Goal: Navigation & Orientation: Find specific page/section

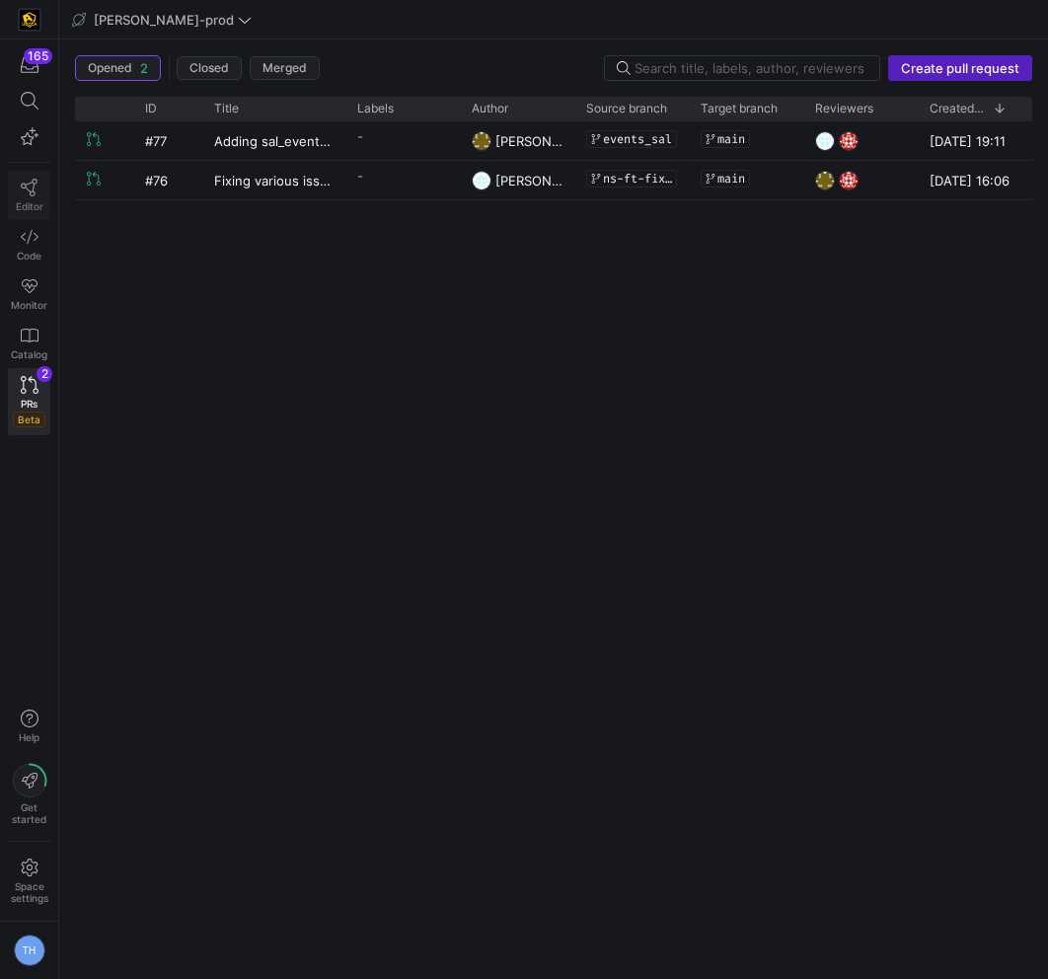
click at [25, 184] on icon at bounding box center [29, 188] width 17 height 18
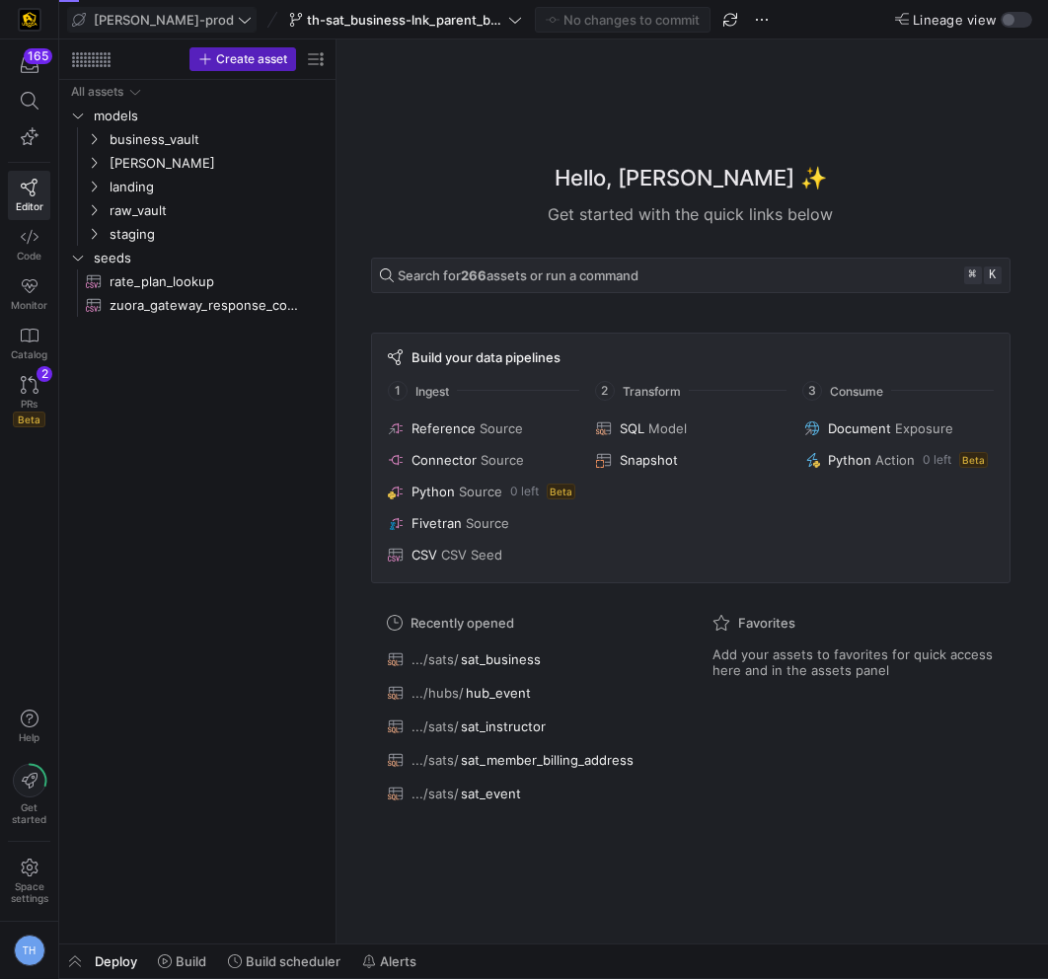
click at [238, 18] on icon at bounding box center [245, 20] width 14 height 14
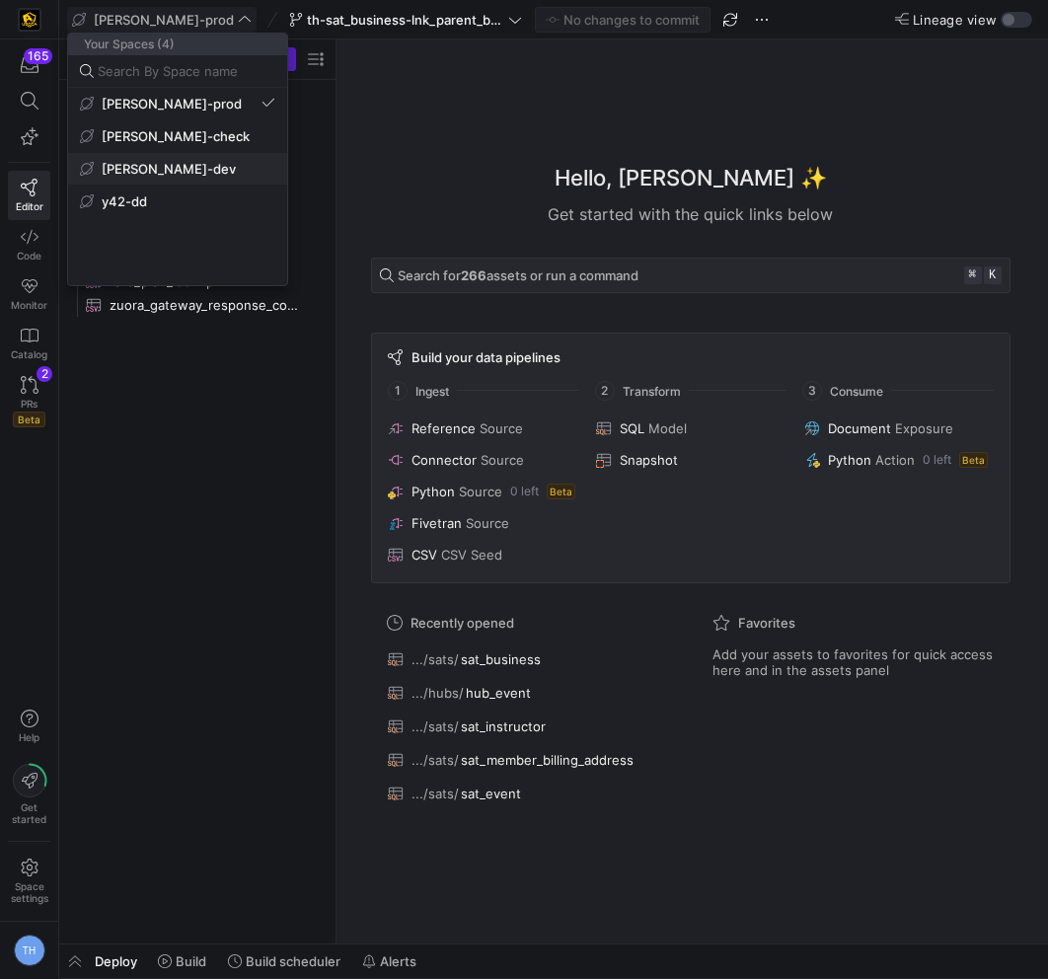
click at [212, 171] on span "[PERSON_NAME]-dev" at bounding box center [177, 169] width 195 height 16
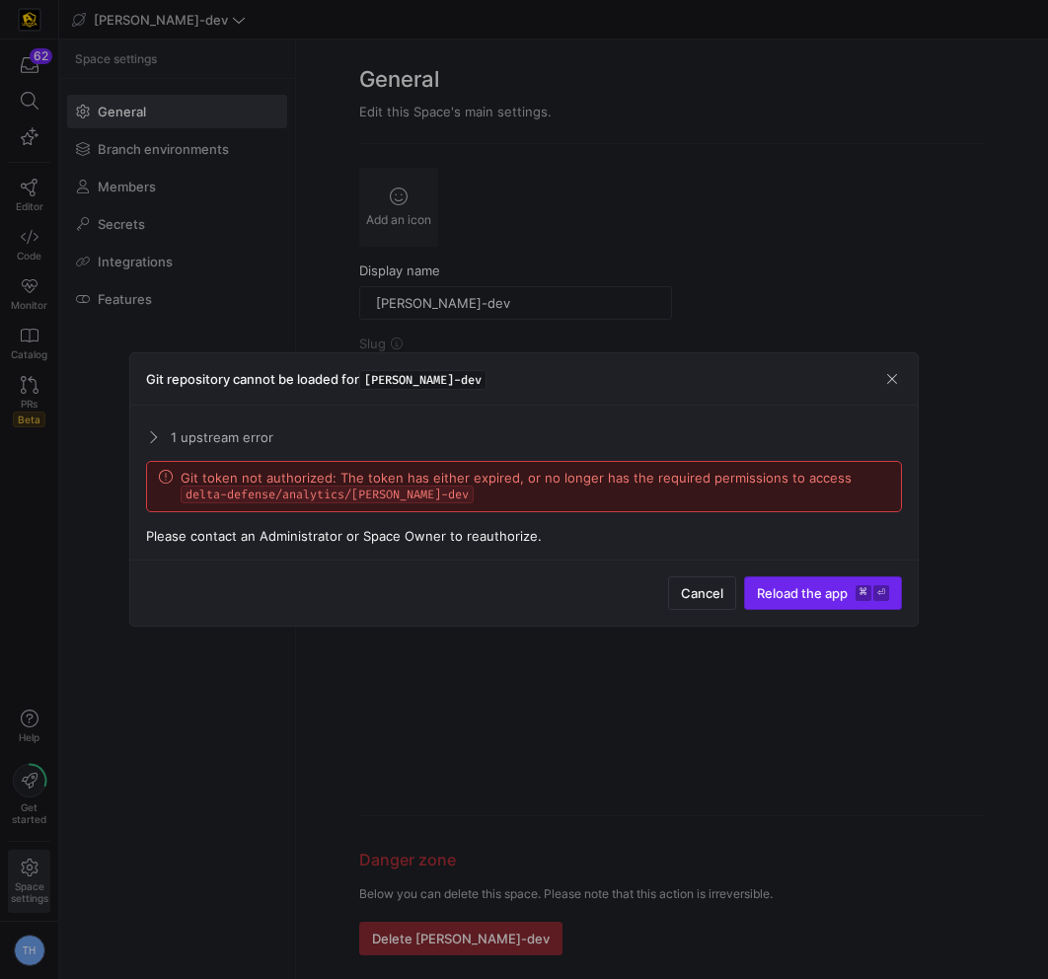
click at [841, 594] on span "Reload the app" at bounding box center [802, 593] width 91 height 16
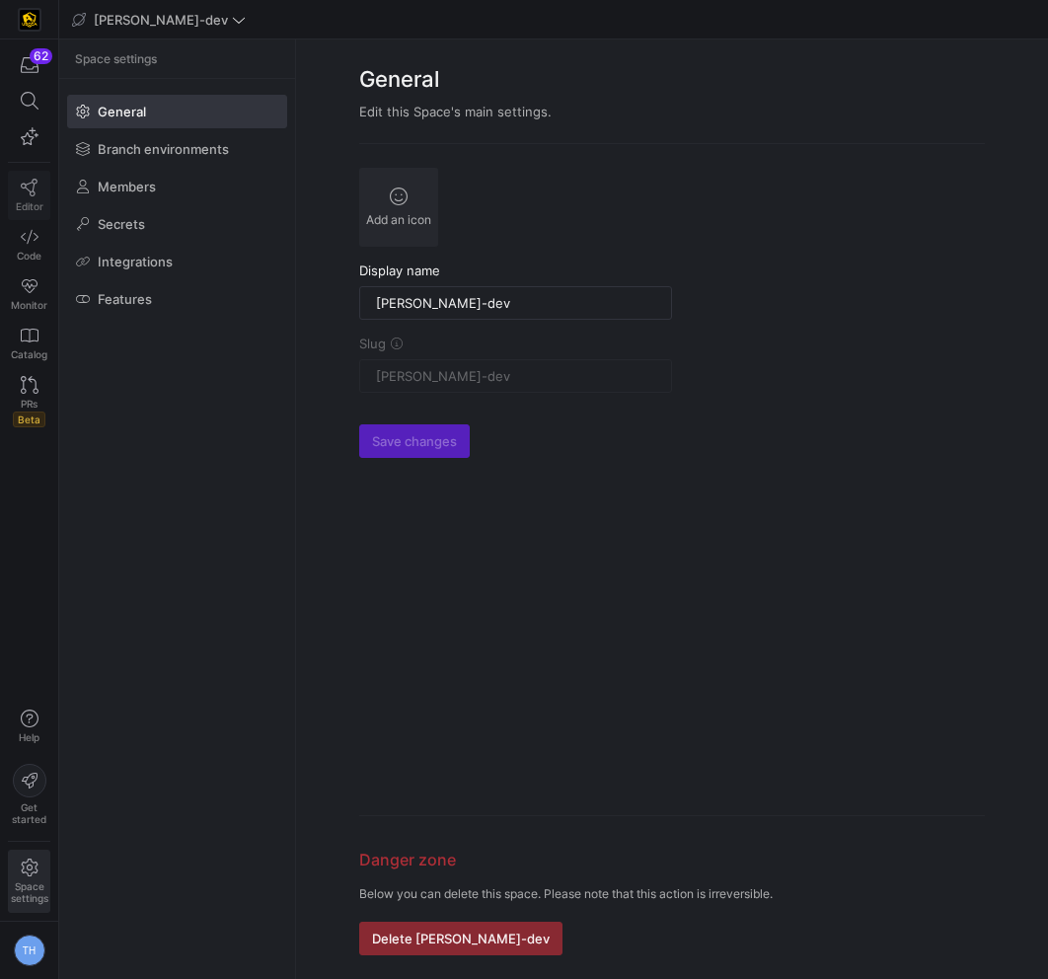
click at [31, 203] on span "Editor" at bounding box center [30, 206] width 28 height 12
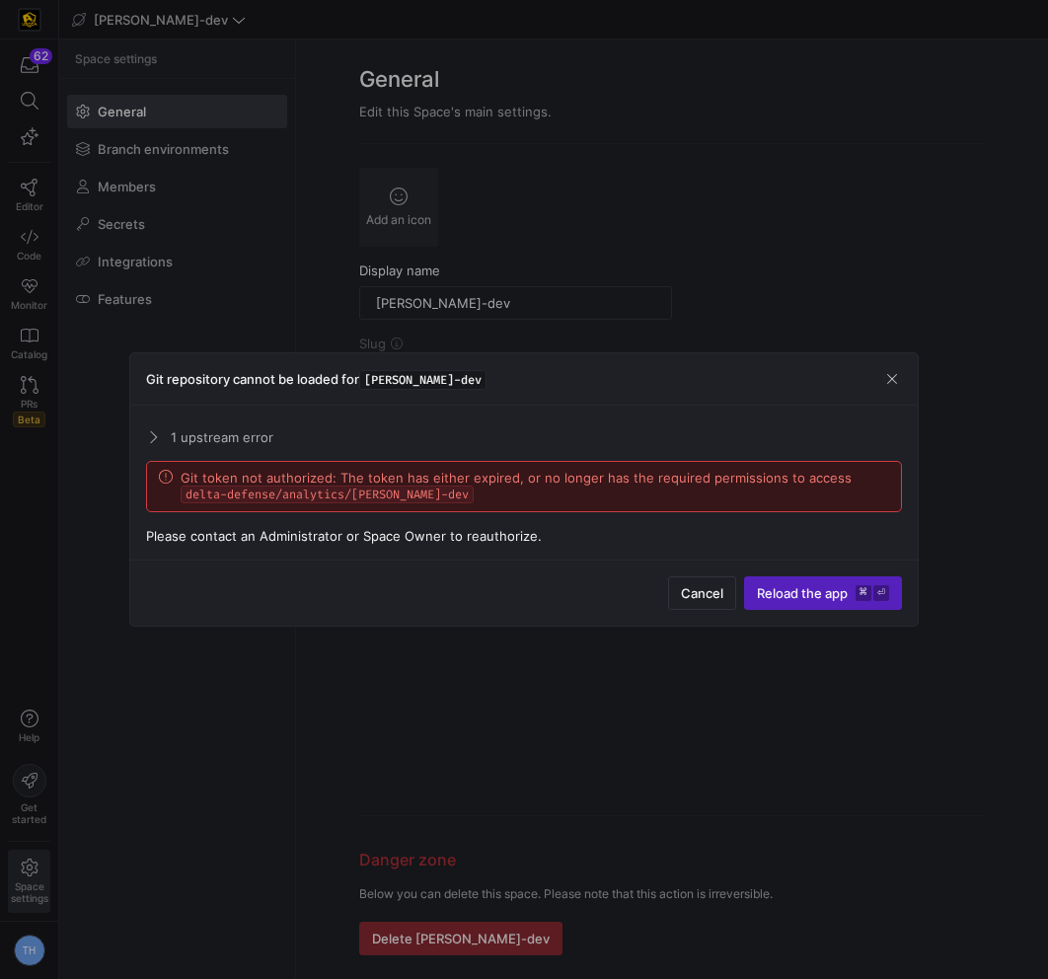
click at [729, 177] on div at bounding box center [524, 489] width 1048 height 979
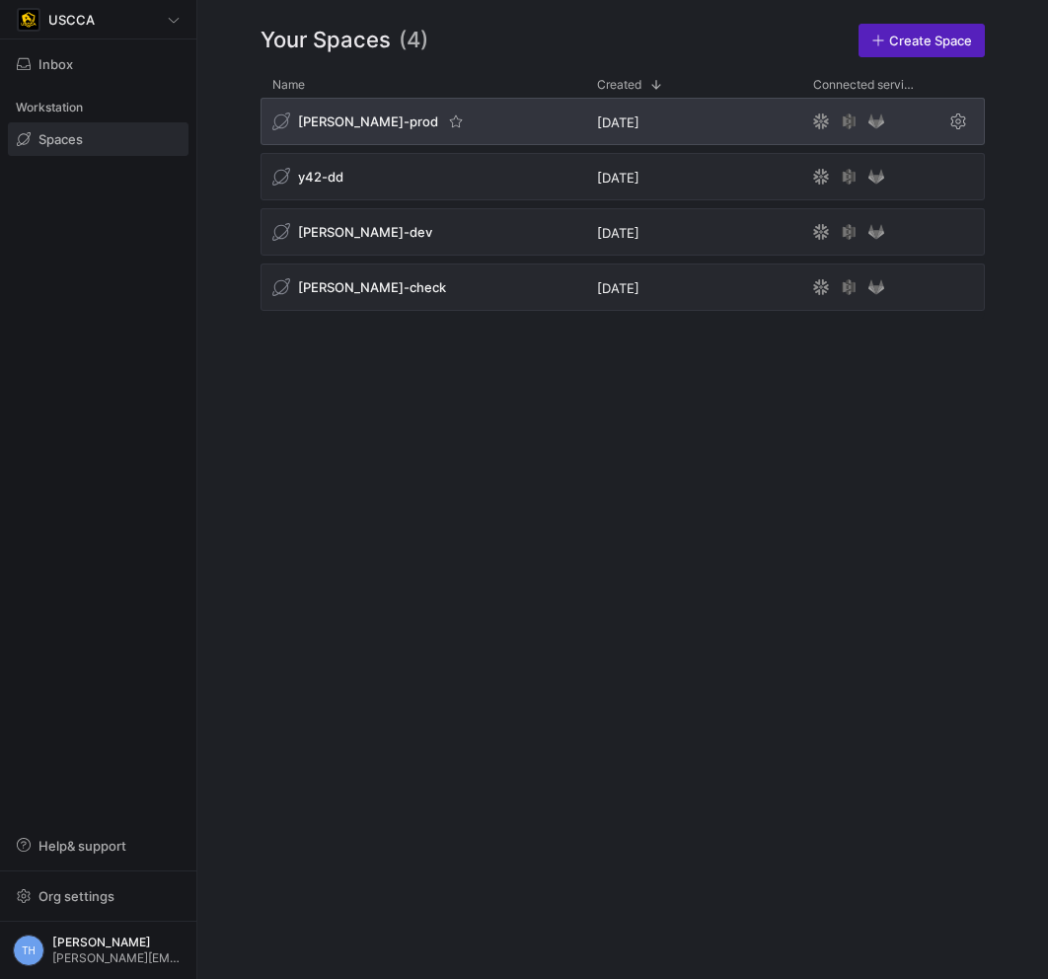
click at [449, 123] on div "[PERSON_NAME]-prod" at bounding box center [422, 121] width 325 height 47
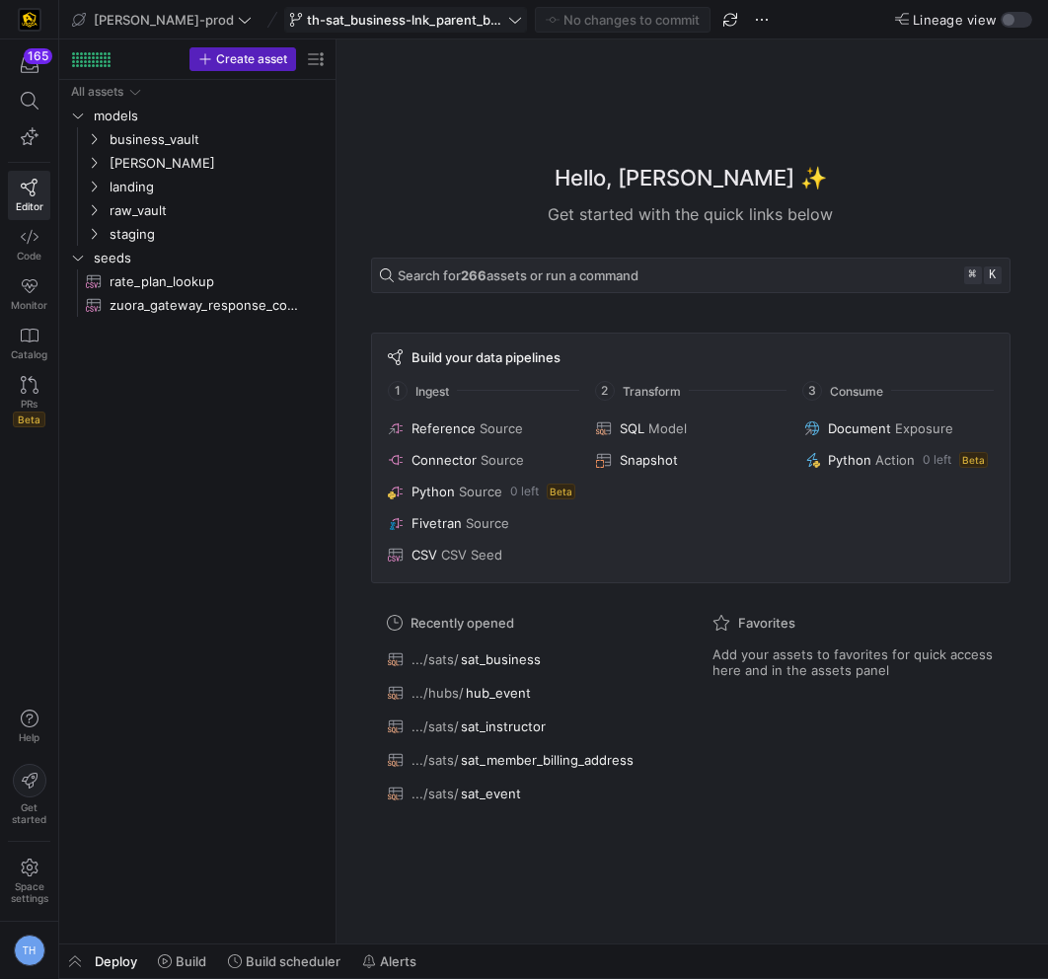
click at [430, 19] on span "th-sat_business-lnk_parent_business" at bounding box center [405, 20] width 197 height 16
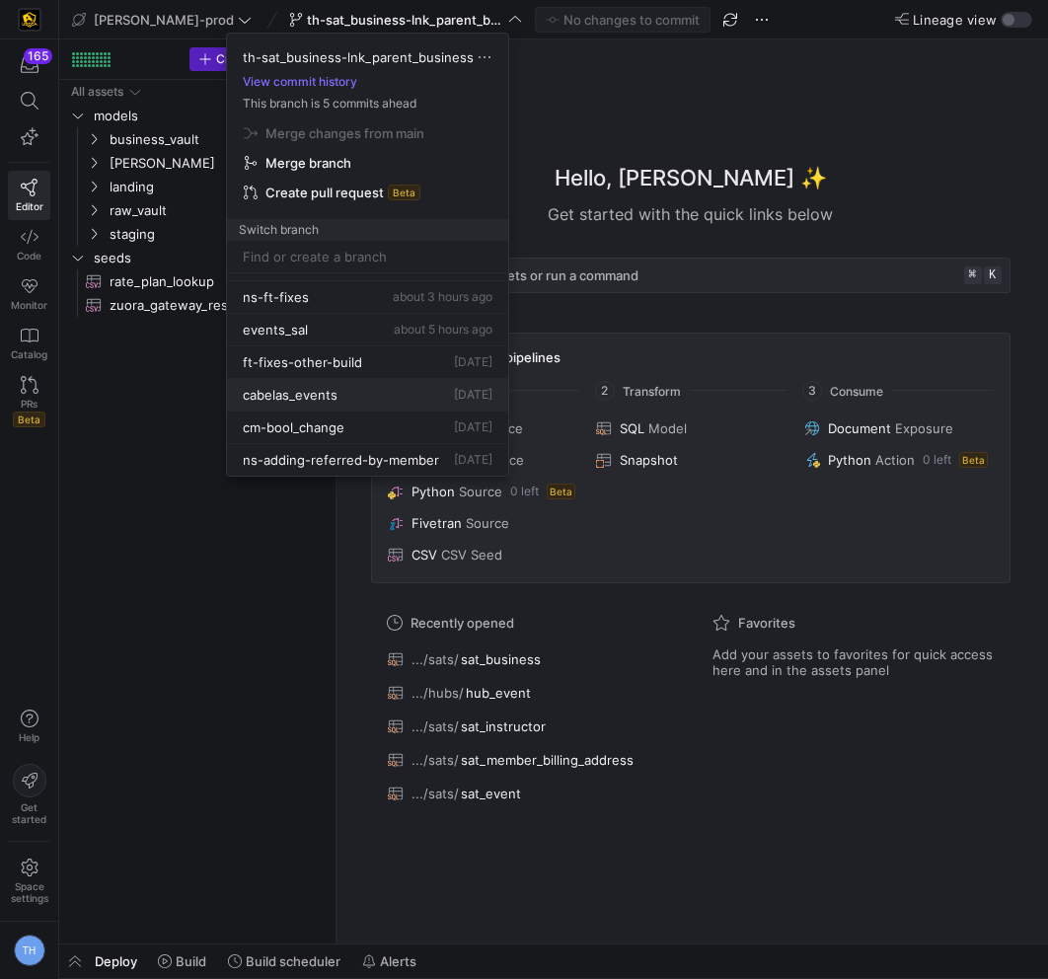
scroll to position [123, 0]
click at [394, 387] on div "cabelas_events [DATE]" at bounding box center [368, 394] width 250 height 16
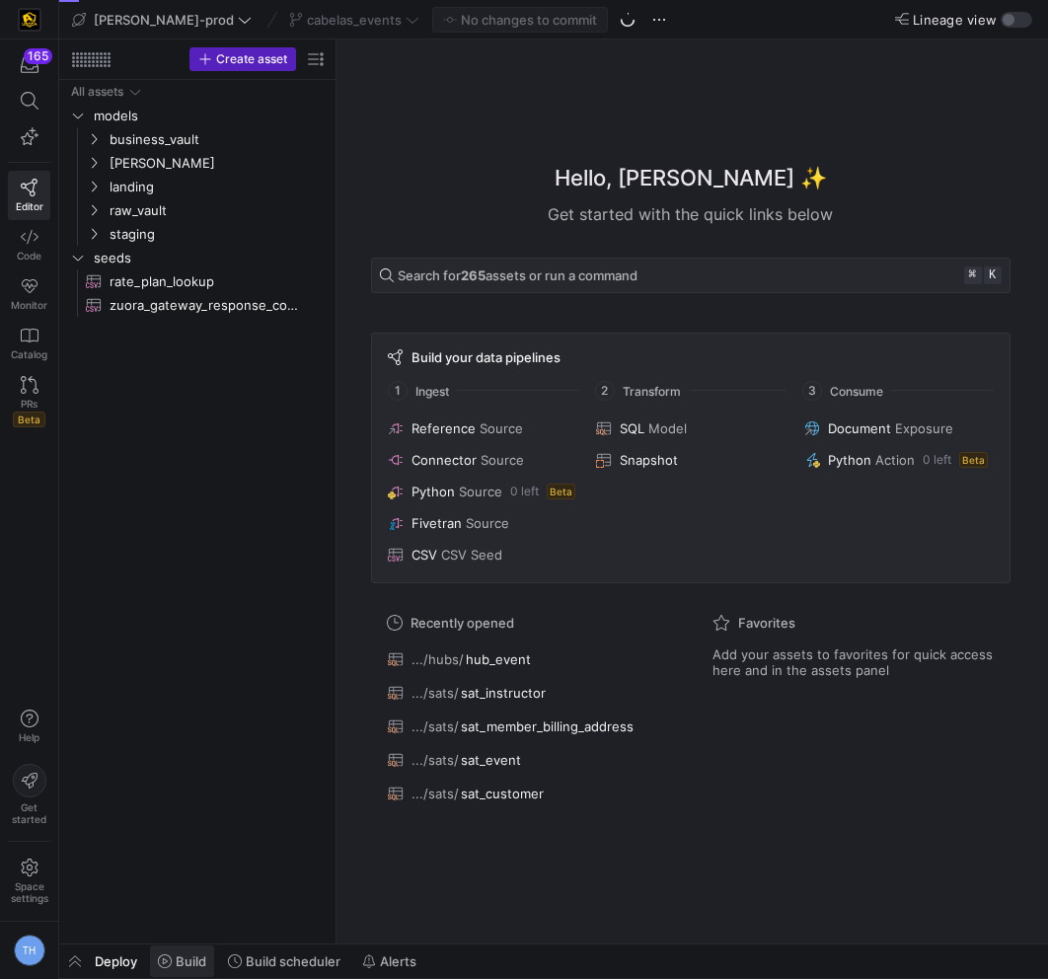
click at [175, 976] on span at bounding box center [182, 961] width 64 height 32
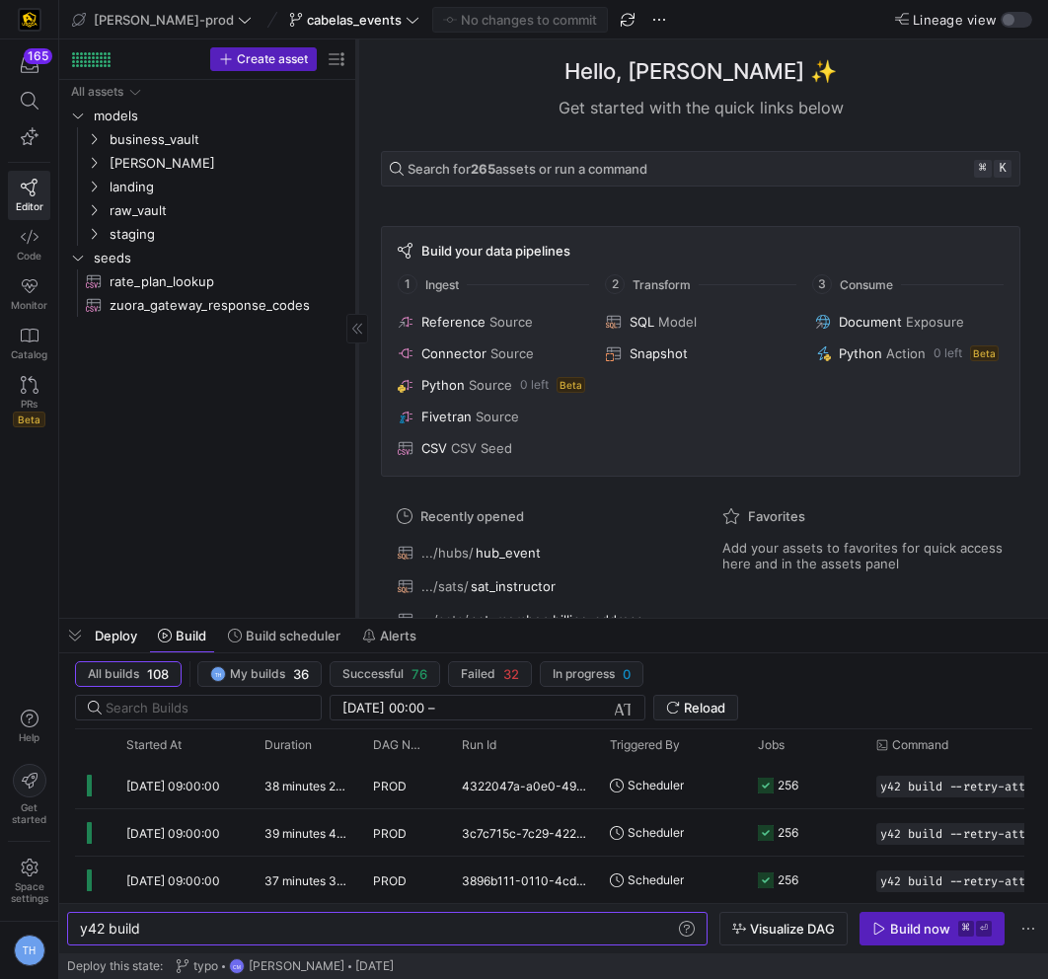
drag, startPoint x: 335, startPoint y: 427, endPoint x: 356, endPoint y: 398, distance: 36.1
click at [357, 398] on div at bounding box center [356, 328] width 1 height 578
click at [323, 14] on span "cabelas_events" at bounding box center [354, 20] width 95 height 16
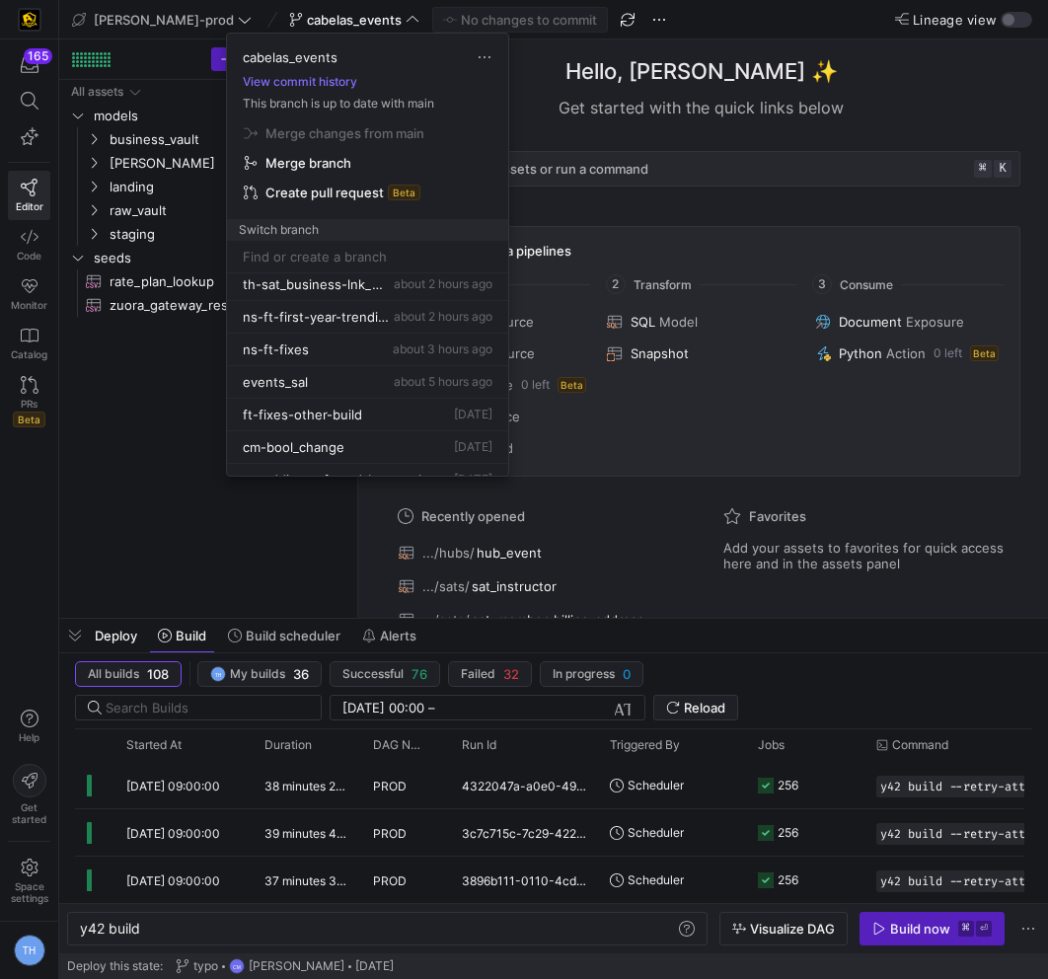
scroll to position [105, 0]
click at [354, 379] on div "events_sal about 5 hours ago" at bounding box center [368, 380] width 250 height 16
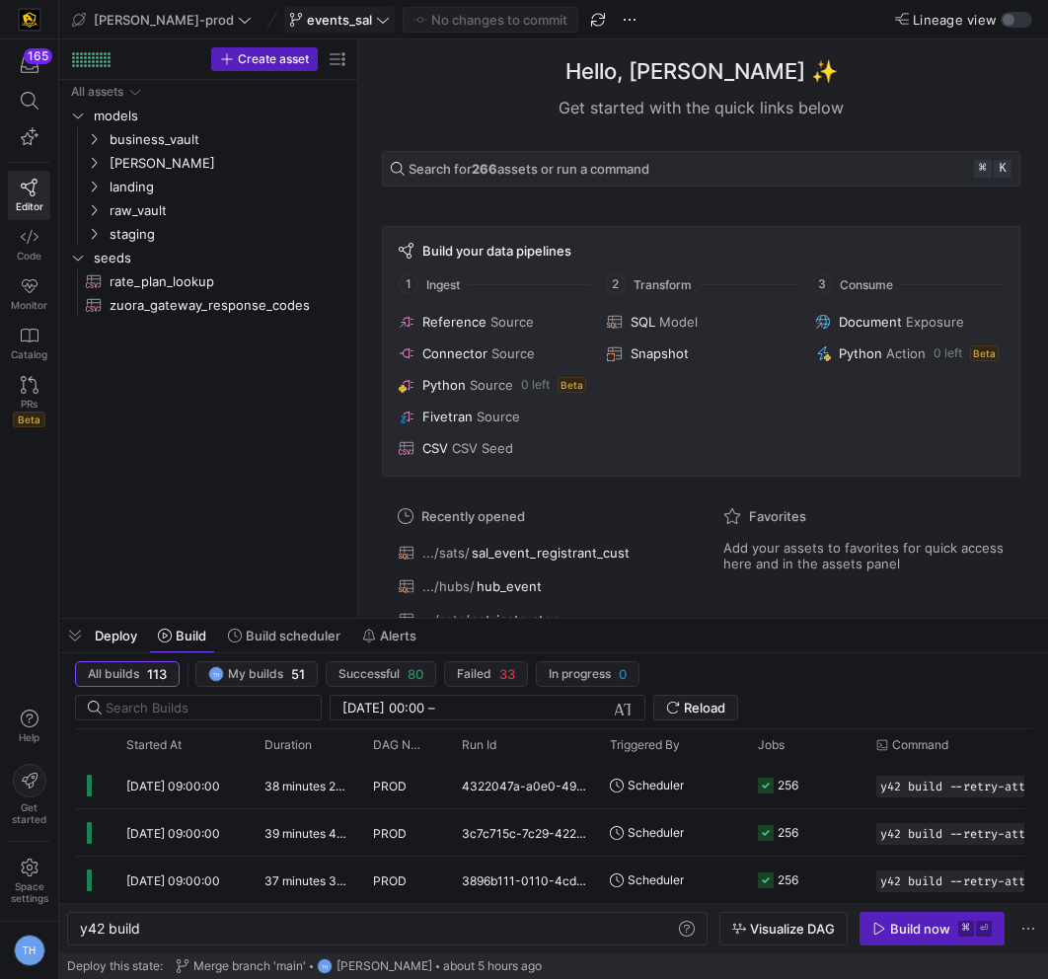
click at [376, 15] on icon at bounding box center [383, 20] width 14 height 14
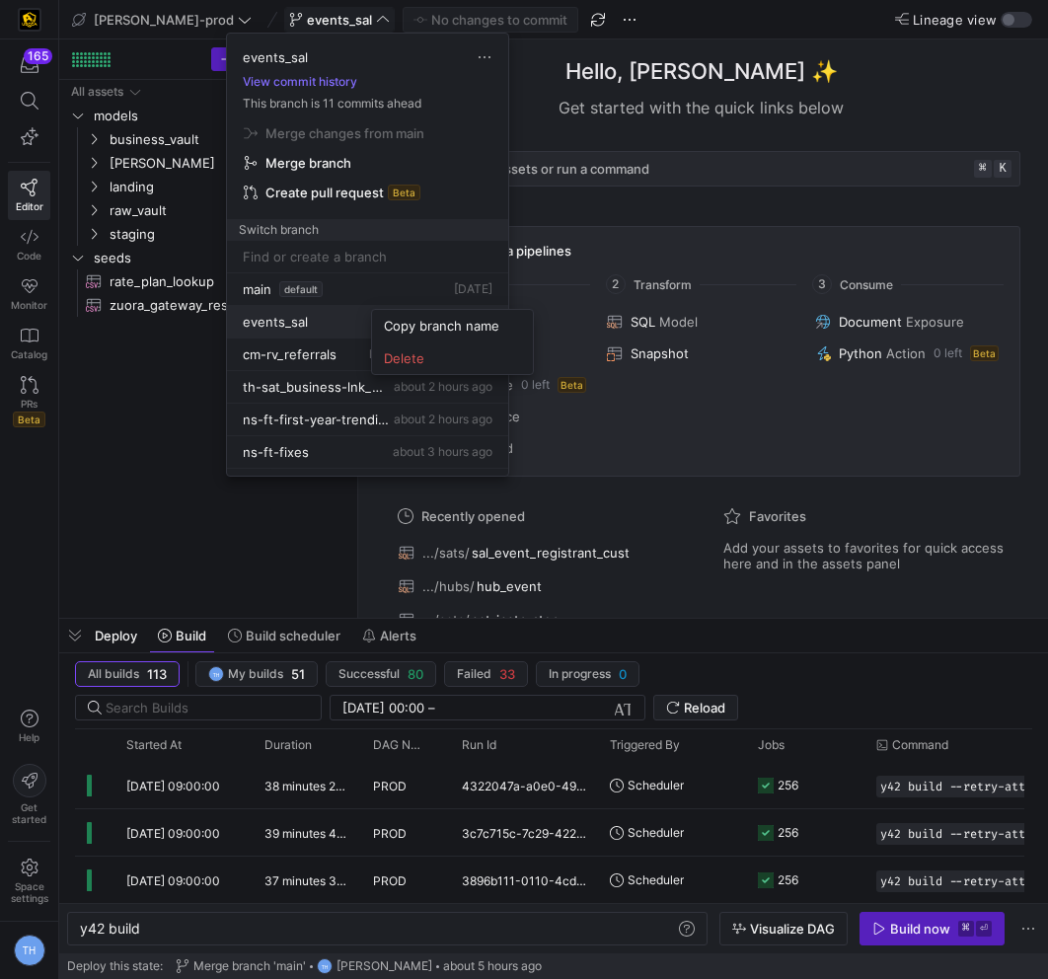
click at [641, 119] on div at bounding box center [524, 489] width 1048 height 979
click at [562, 77] on div at bounding box center [524, 489] width 1048 height 979
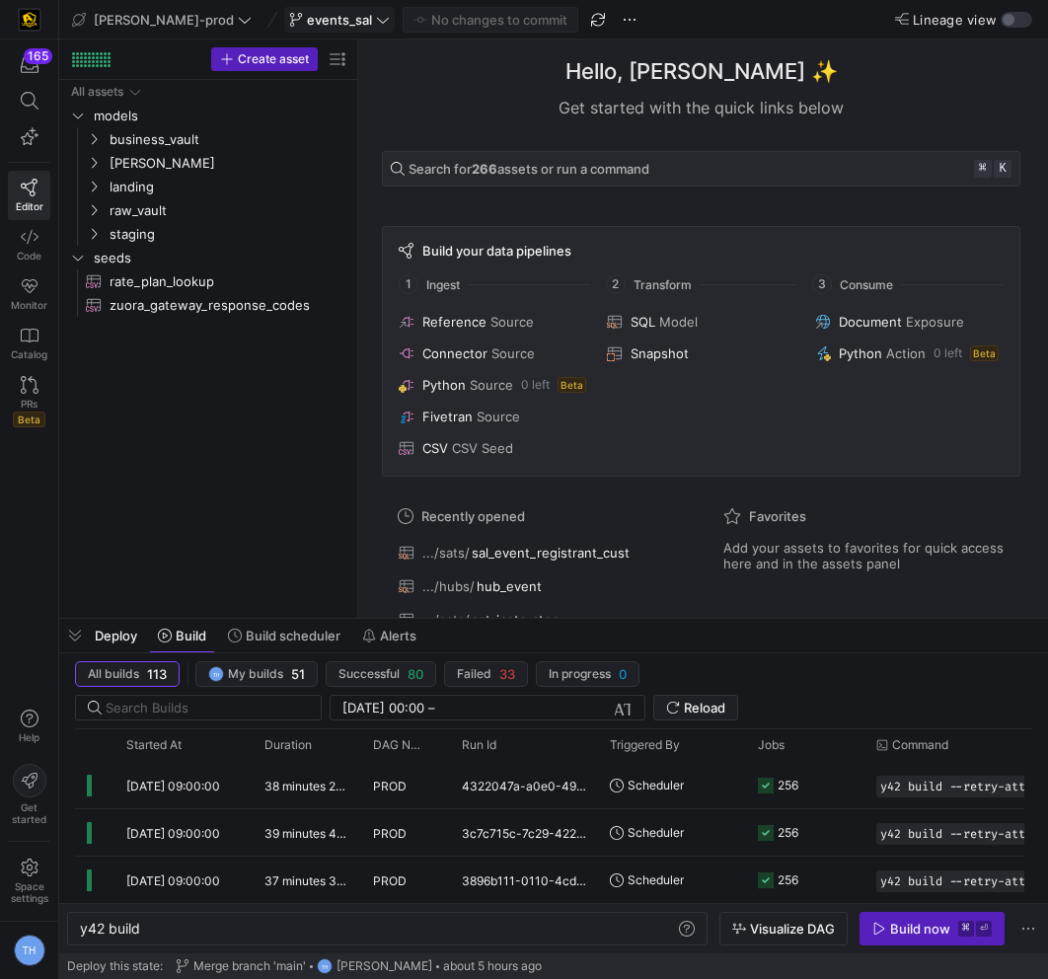
click at [322, 8] on span at bounding box center [339, 20] width 109 height 24
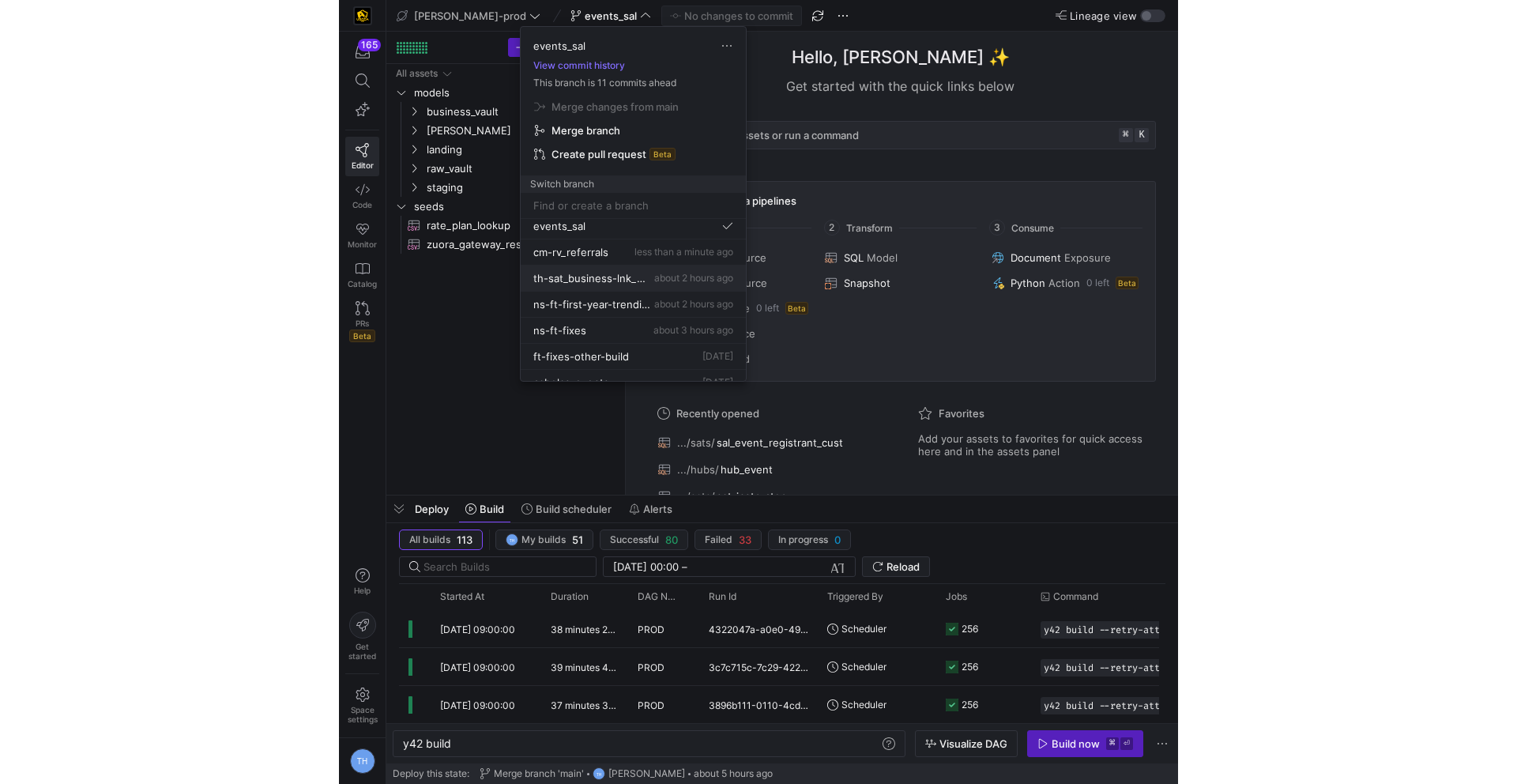
scroll to position [18, 0]
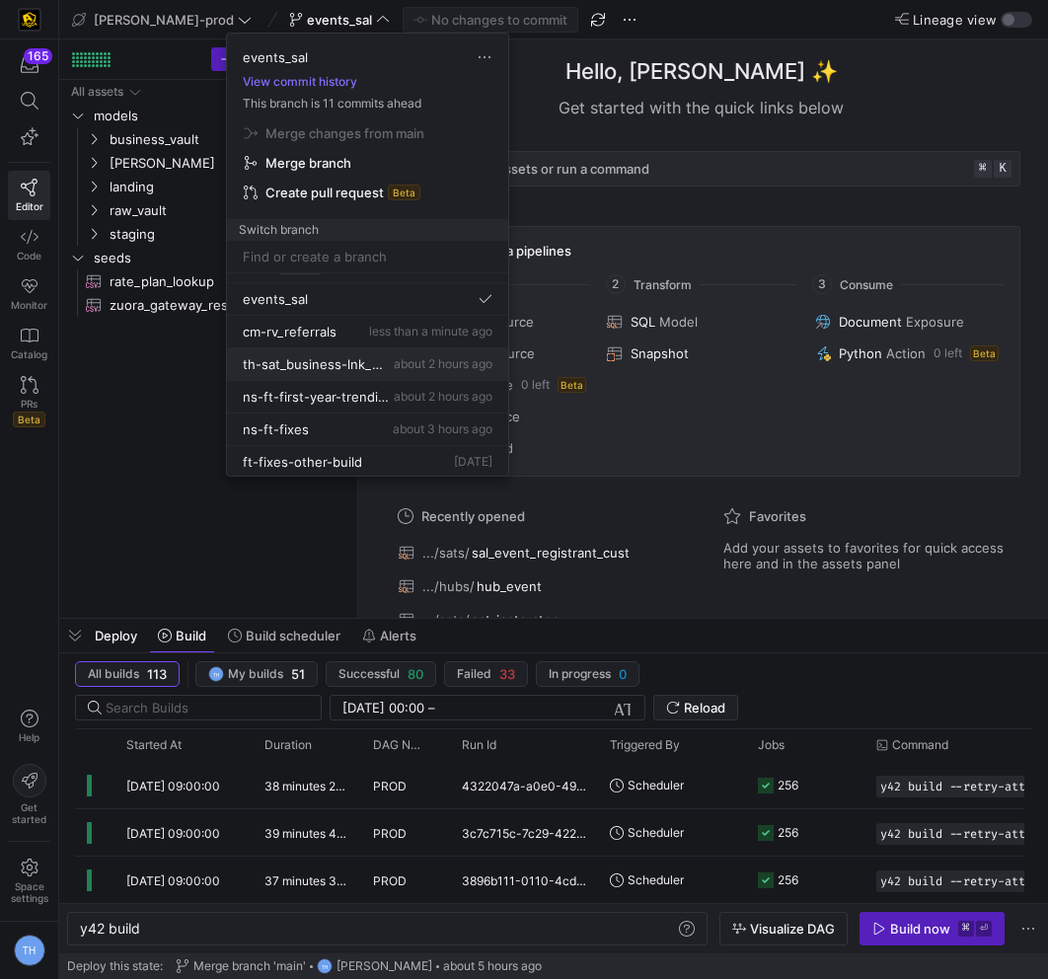
click at [371, 361] on span "th-sat_business-lnk_parent_business" at bounding box center [316, 364] width 147 height 16
